Goal: Browse casually

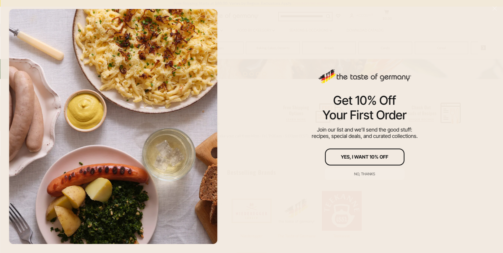
scroll to position [239, 0]
click at [361, 172] on div "No, thanks" at bounding box center [364, 174] width 21 height 4
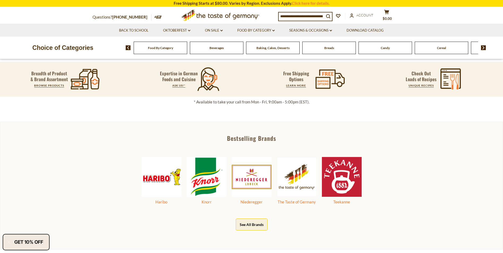
click at [249, 223] on button "See All Brands" at bounding box center [252, 225] width 32 height 12
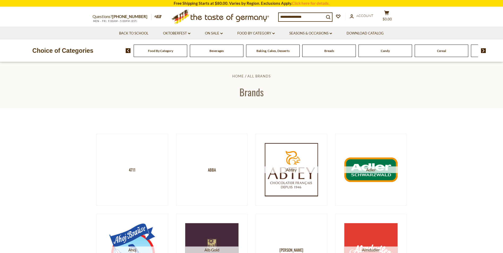
click at [157, 50] on span "Food By Category" at bounding box center [160, 51] width 25 height 4
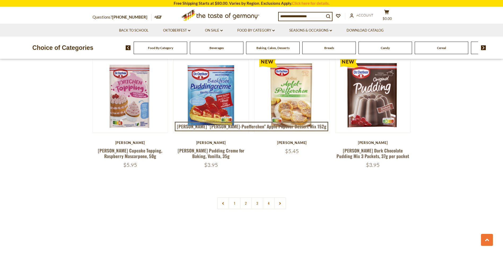
scroll to position [1114, 0]
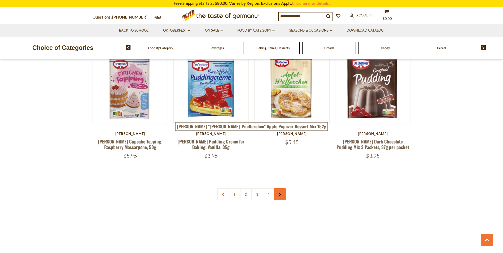
click at [277, 188] on link at bounding box center [280, 194] width 12 height 12
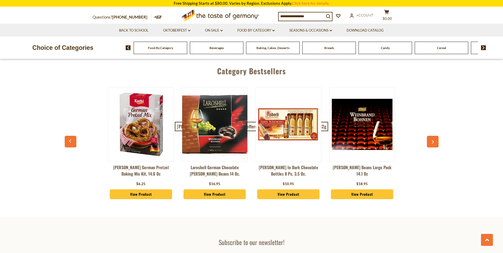
scroll to position [1380, 0]
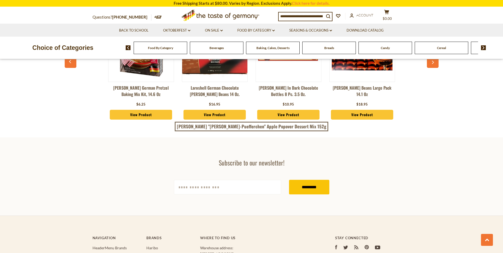
click at [269, 47] on span "Baking, Cakes, Desserts" at bounding box center [273, 48] width 33 height 4
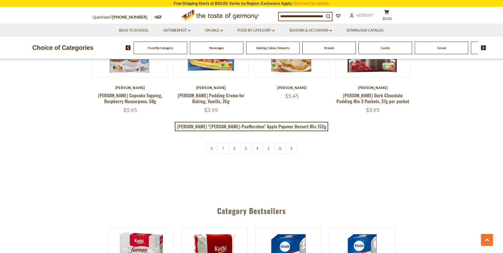
scroll to position [1247, 0]
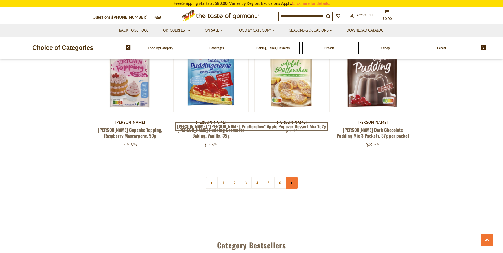
click at [290, 182] on icon at bounding box center [291, 183] width 3 height 3
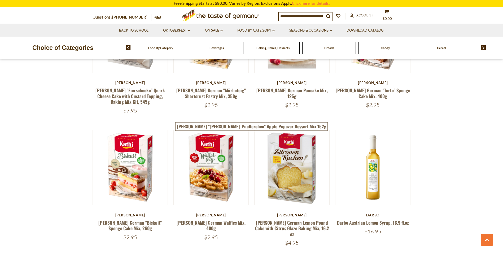
scroll to position [637, 0]
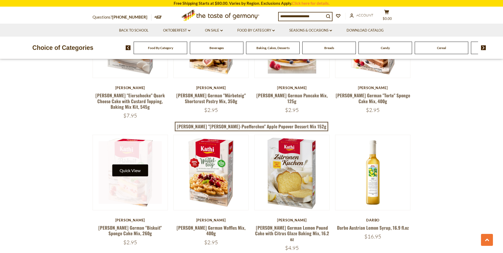
click at [137, 170] on button "Quick View" at bounding box center [130, 170] width 36 height 12
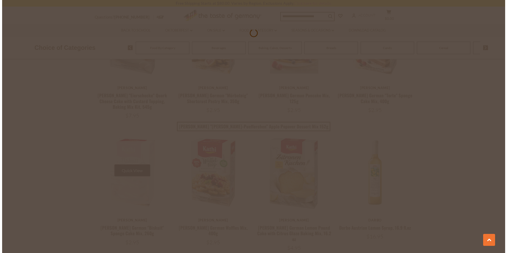
scroll to position [638, 0]
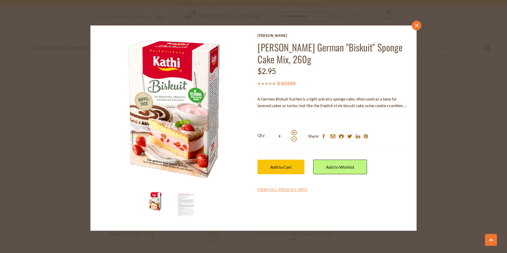
click at [414, 22] on link "close" at bounding box center [417, 26] width 10 height 10
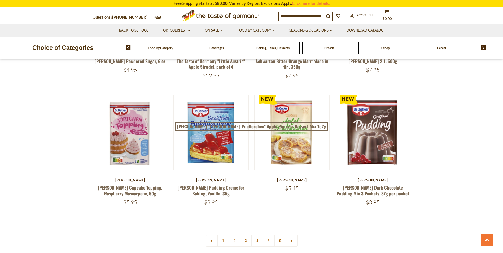
scroll to position [1247, 0]
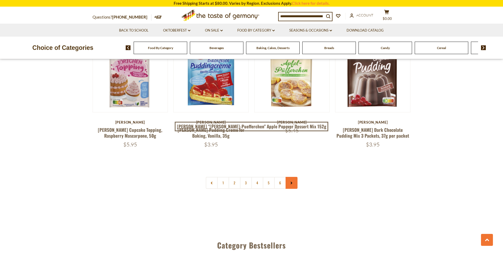
click at [294, 177] on link at bounding box center [292, 183] width 12 height 12
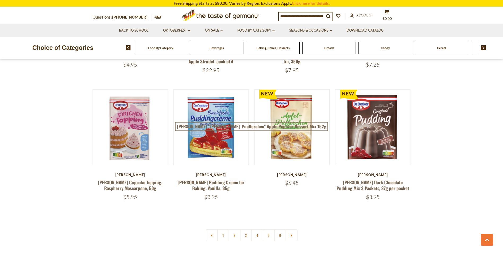
scroll to position [1194, 0]
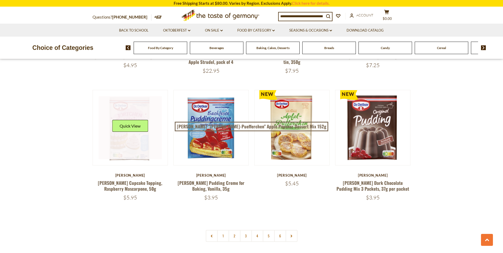
click at [138, 122] on link at bounding box center [130, 127] width 63 height 63
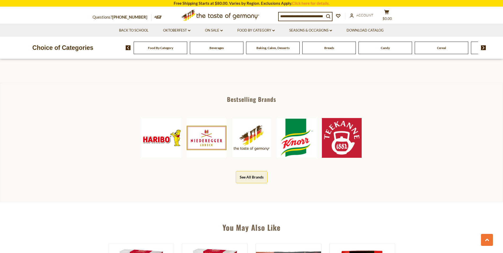
scroll to position [265, 0]
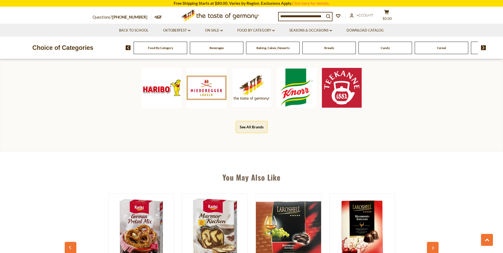
click at [292, 86] on img at bounding box center [297, 88] width 40 height 40
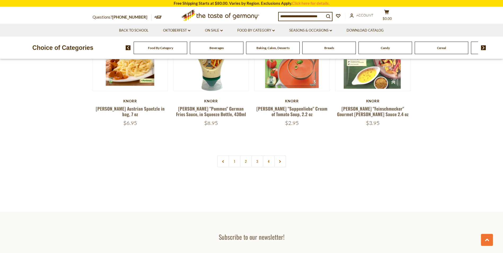
scroll to position [1167, 0]
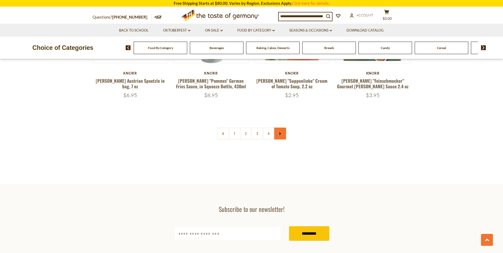
click at [280, 133] on use at bounding box center [280, 134] width 2 height 3
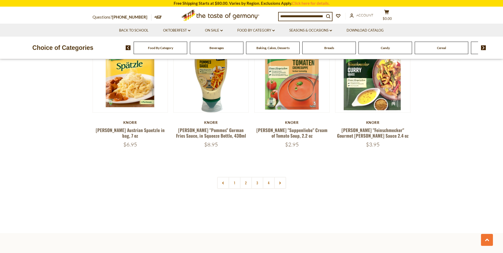
scroll to position [1141, 0]
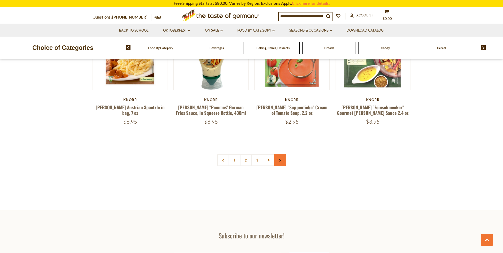
click at [282, 154] on link at bounding box center [280, 160] width 12 height 12
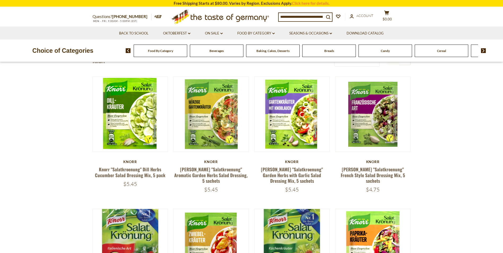
scroll to position [0, 0]
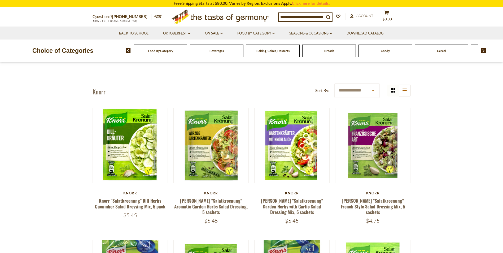
click at [329, 50] on span "Breads" at bounding box center [329, 51] width 10 height 4
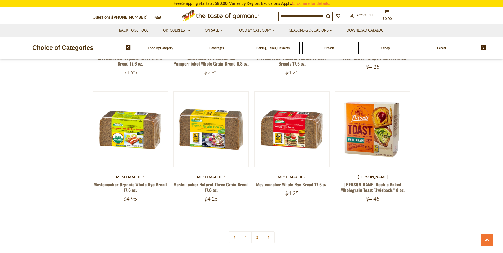
scroll to position [1167, 0]
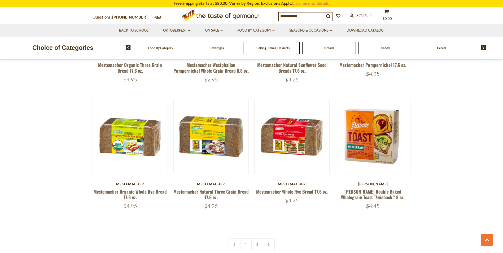
click at [213, 47] on span "Beverages" at bounding box center [217, 48] width 14 height 4
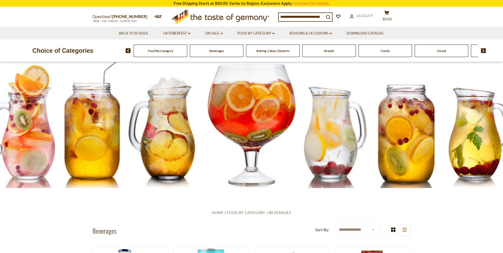
click at [187, 53] on div "Cereal" at bounding box center [161, 51] width 54 height 12
click at [384, 49] on span "Candy" at bounding box center [385, 51] width 9 height 4
